Goal: Navigation & Orientation: Go to known website

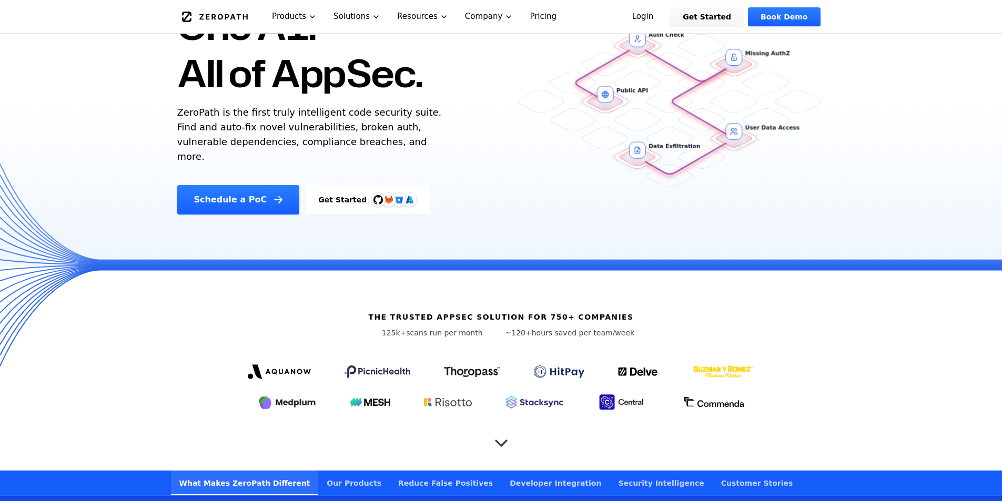
scroll to position [140, 0]
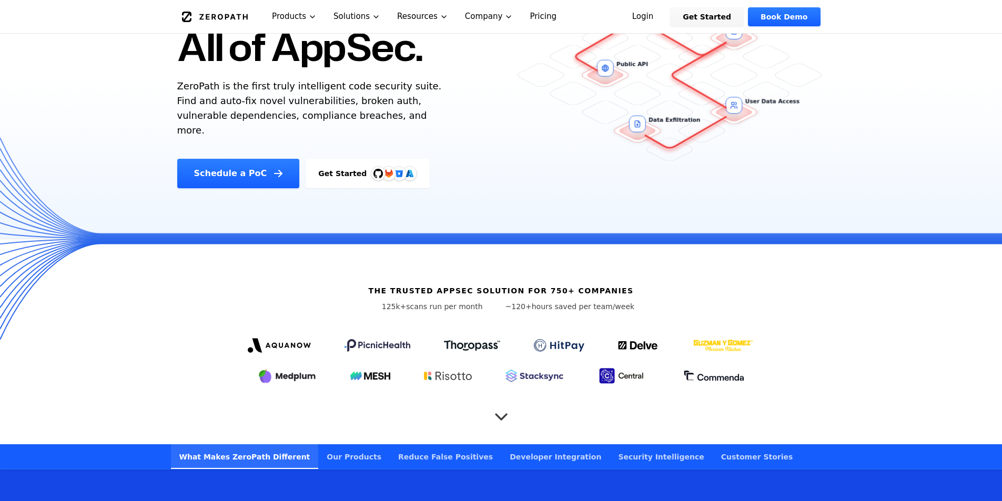
click at [503, 401] on icon "Scroll to next section" at bounding box center [501, 411] width 21 height 21
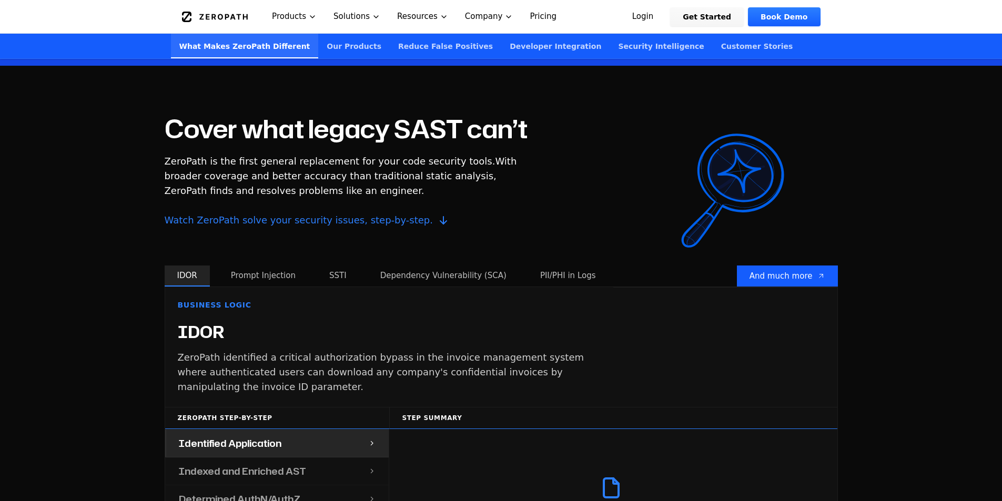
scroll to position [866, 0]
drag, startPoint x: 745, startPoint y: 157, endPoint x: 668, endPoint y: 133, distance: 81.7
click at [668, 133] on div "Cover what legacy SAST can’t ZeroPath is the first general replacement for your…" at bounding box center [501, 190] width 673 height 149
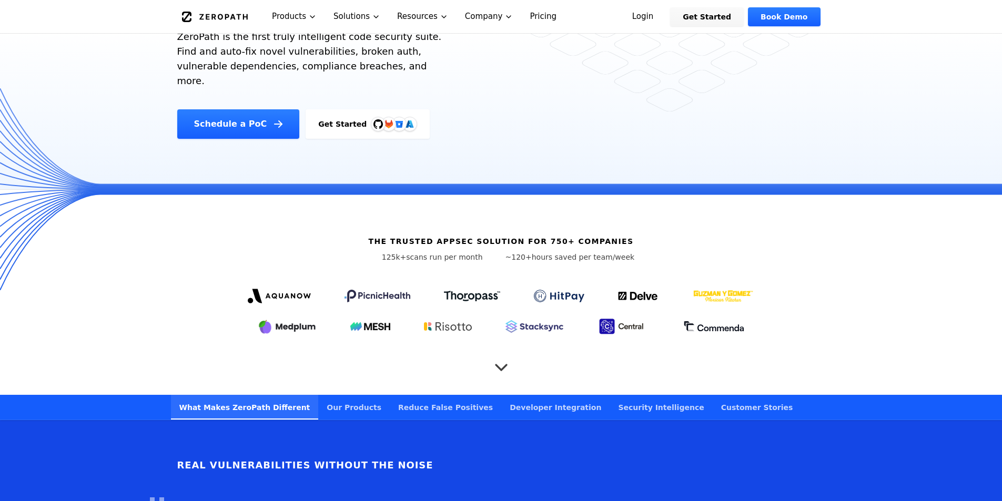
scroll to position [0, 0]
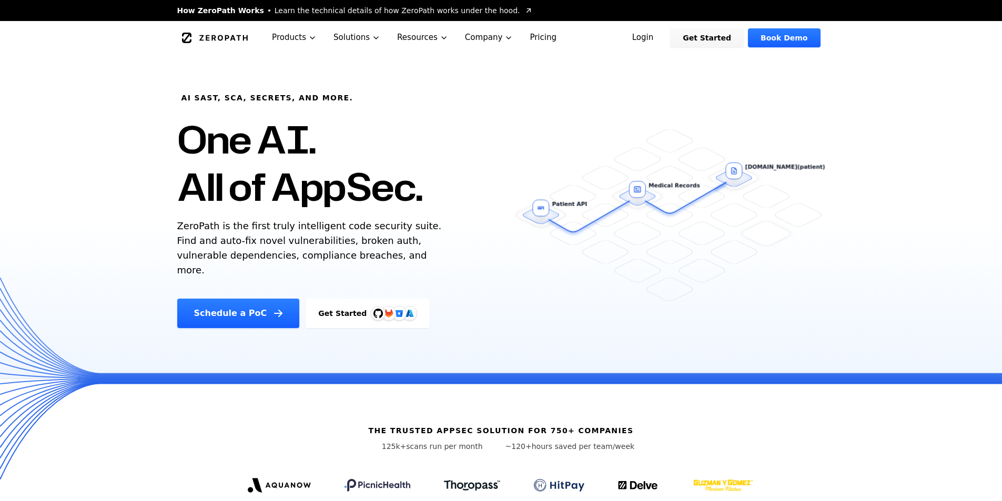
click at [378, 303] on img at bounding box center [388, 313] width 21 height 21
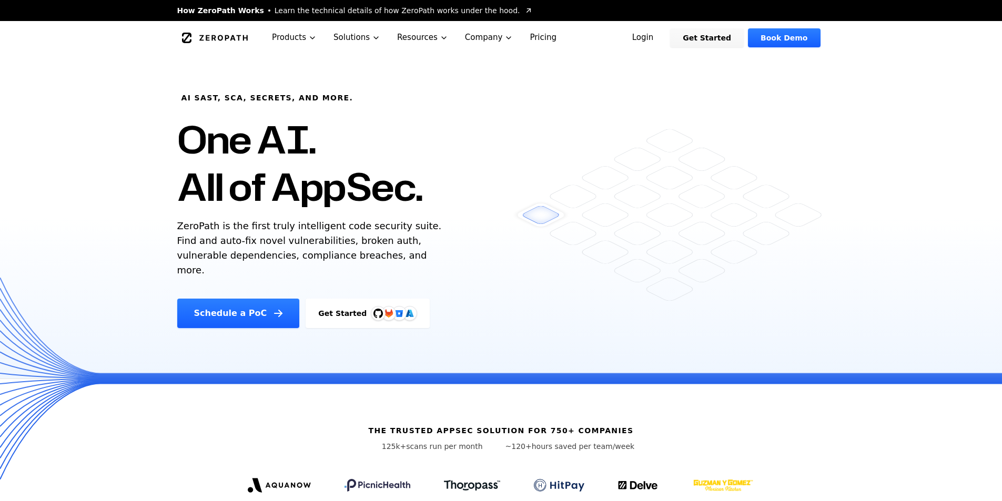
click at [179, 38] on link "ZeroPath" at bounding box center [215, 37] width 73 height 17
